Goal: Information Seeking & Learning: Learn about a topic

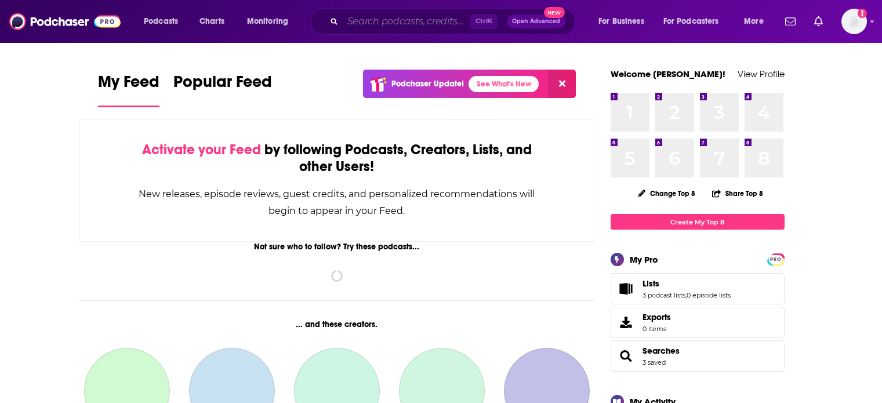
drag, startPoint x: 0, startPoint y: 0, endPoint x: 422, endPoint y: 21, distance: 422.8
click at [422, 21] on input "Search podcasts, credits, & more..." at bounding box center [407, 21] width 128 height 19
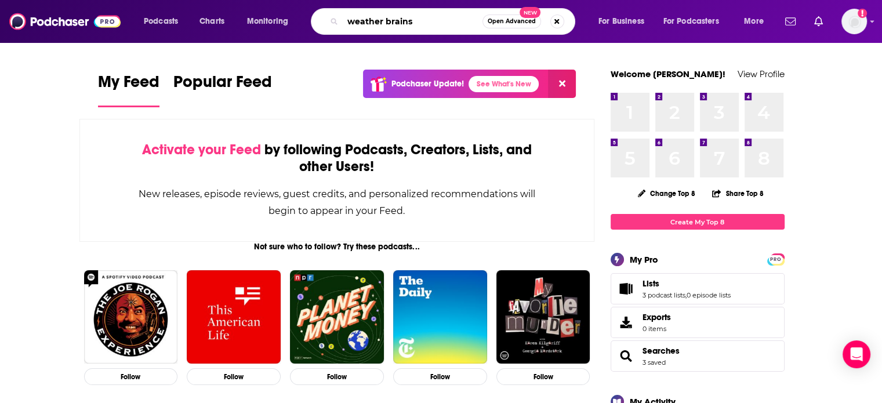
type input "weather brains"
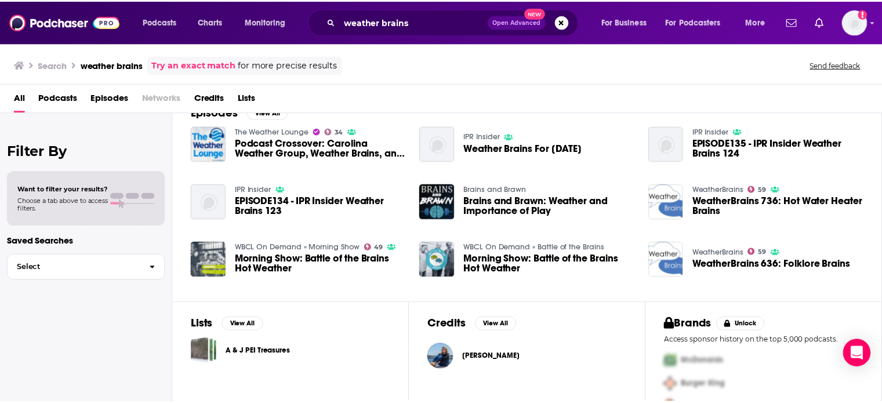
scroll to position [213, 0]
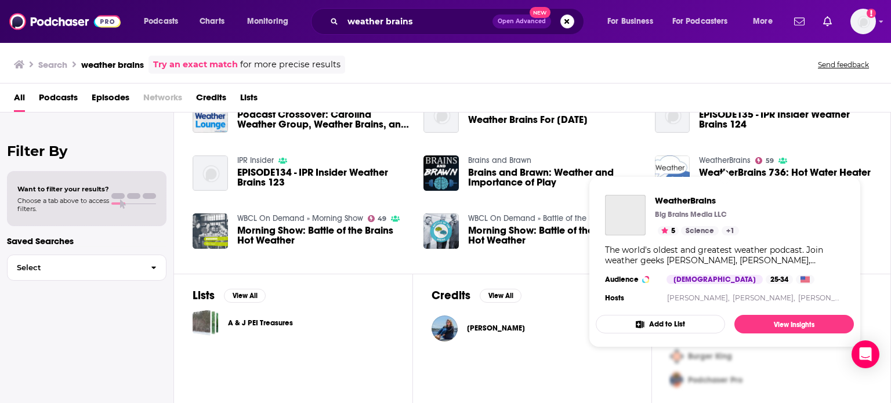
click at [742, 160] on link "WeatherBrains" at bounding box center [725, 160] width 52 height 10
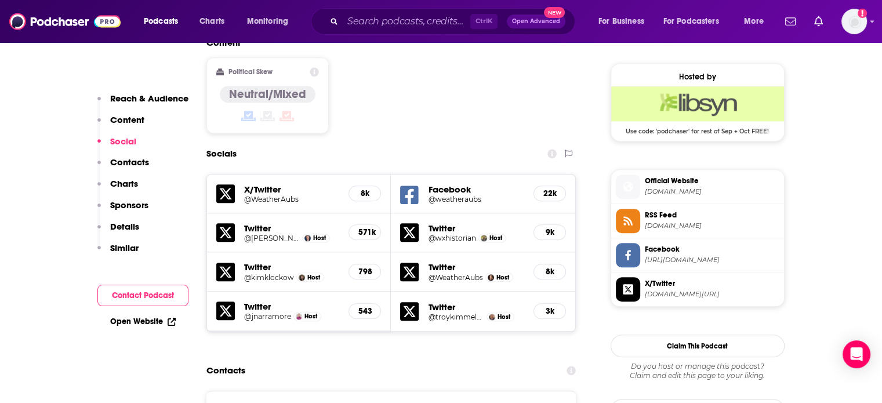
scroll to position [1044, 0]
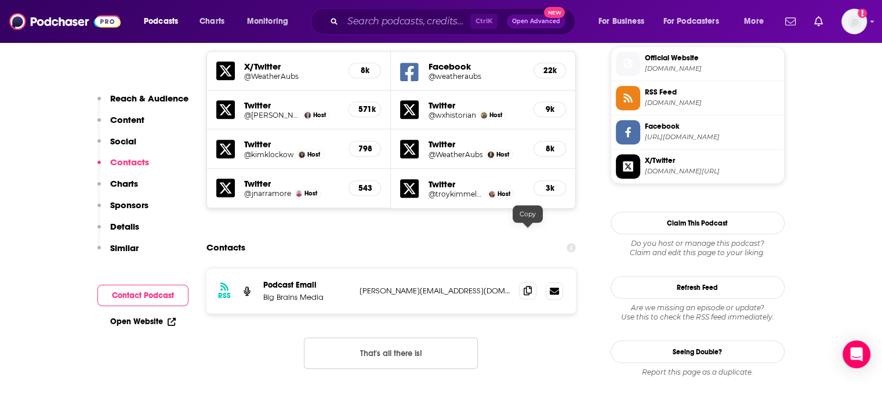
click at [529, 286] on icon at bounding box center [528, 290] width 8 height 9
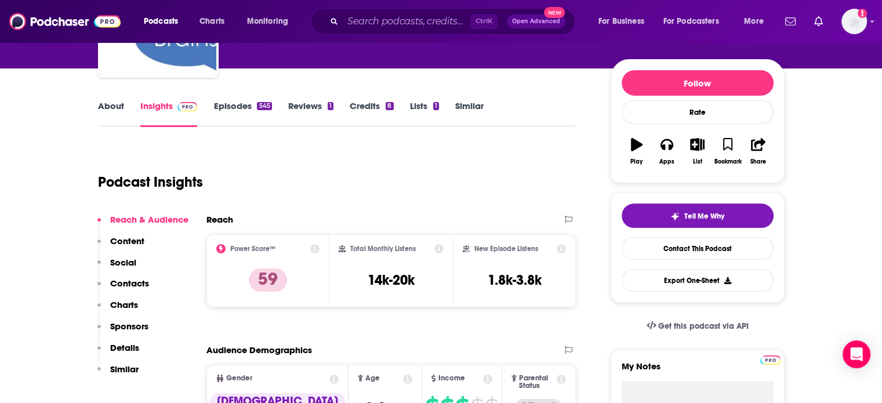
scroll to position [0, 0]
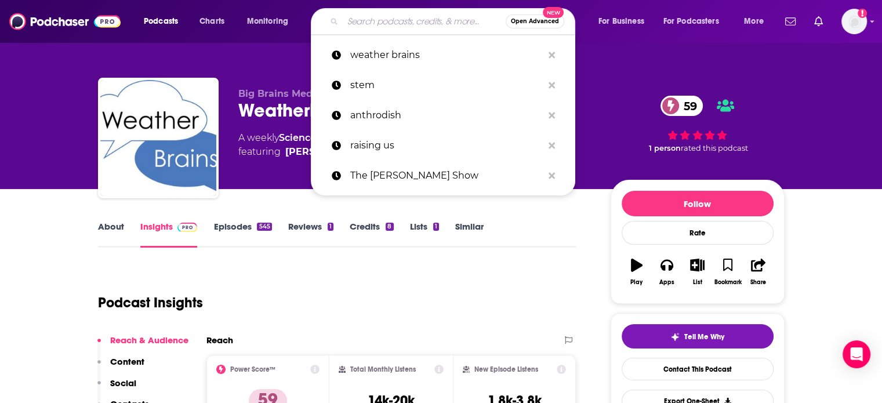
click at [429, 17] on input "Search podcasts, credits, & more..." at bounding box center [424, 21] width 163 height 19
paste input "Storm Front Freaks"
type input "Storm Front Freaks"
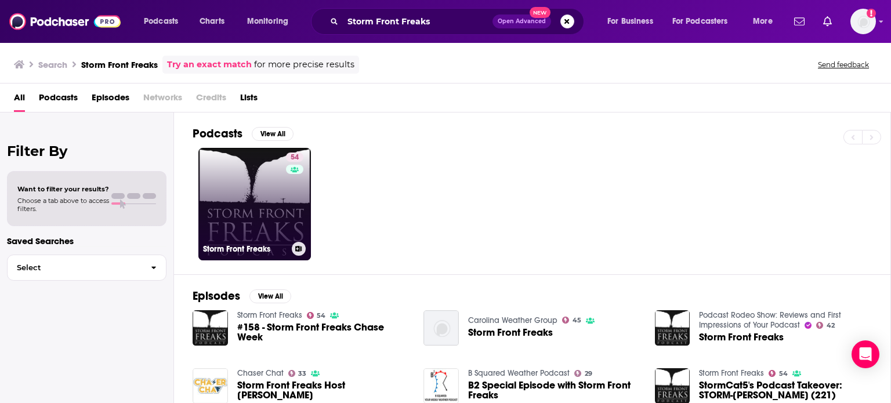
click at [268, 207] on link "54 Storm Front Freaks" at bounding box center [254, 204] width 113 height 113
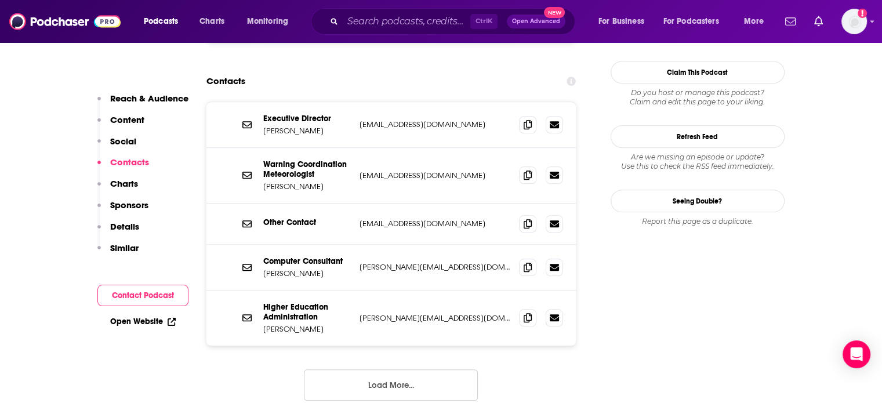
scroll to position [1044, 0]
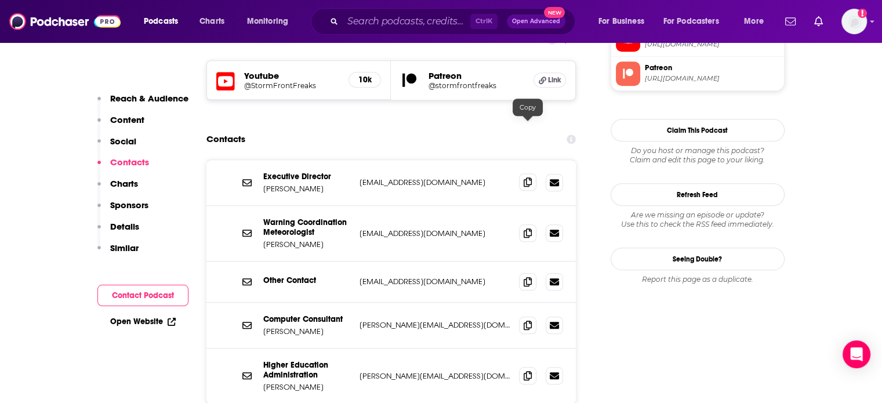
click at [529, 178] on icon at bounding box center [528, 182] width 8 height 9
